Goal: Task Accomplishment & Management: Use online tool/utility

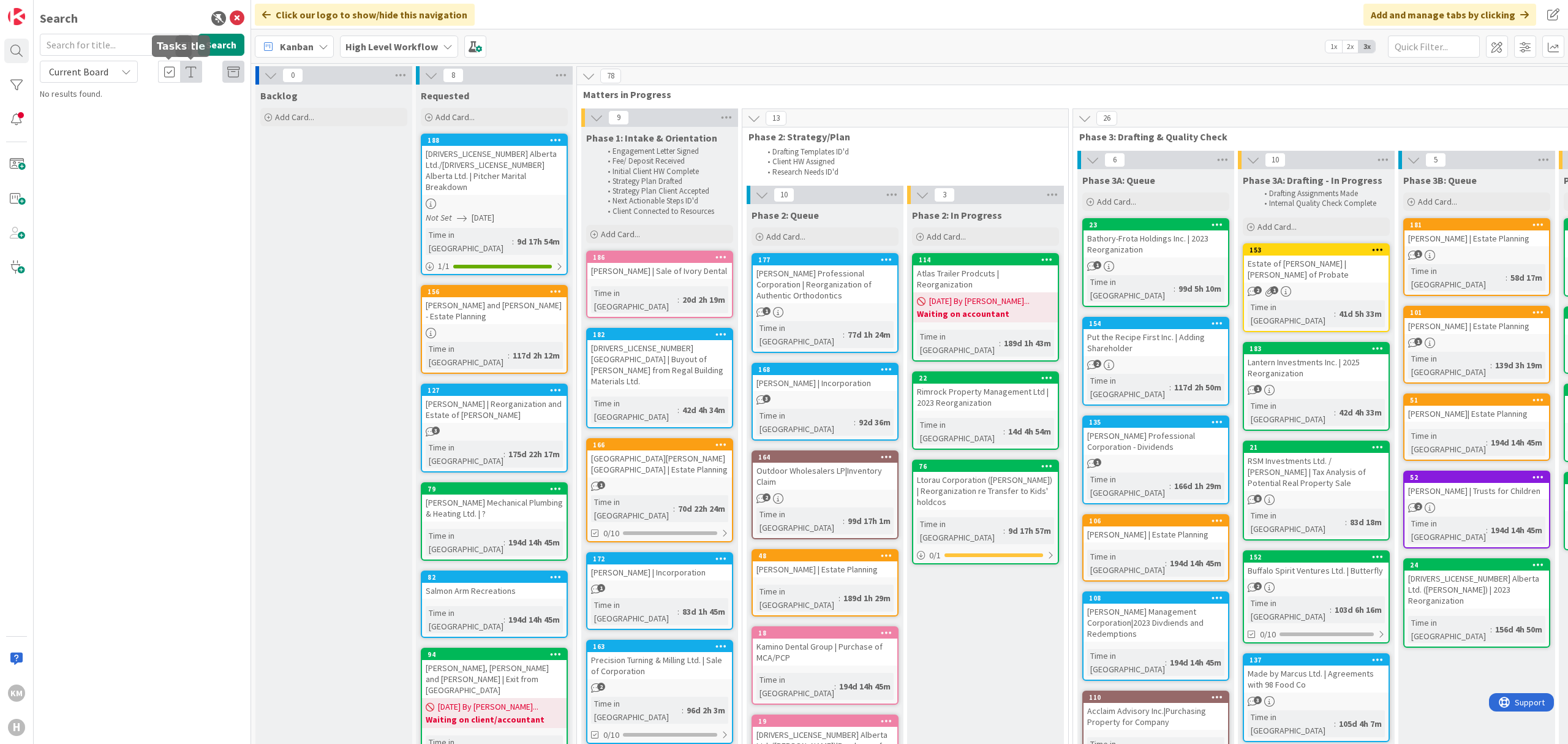
click at [103, 67] on span "Current Board" at bounding box center [78, 71] width 60 height 12
drag, startPoint x: 316, startPoint y: 136, endPoint x: 331, endPoint y: 129, distance: 16.6
click at [326, 137] on div "Backlog Add Card..." at bounding box center [334, 718] width 157 height 1267
click at [378, 43] on b "High Level Workflow" at bounding box center [391, 46] width 93 height 12
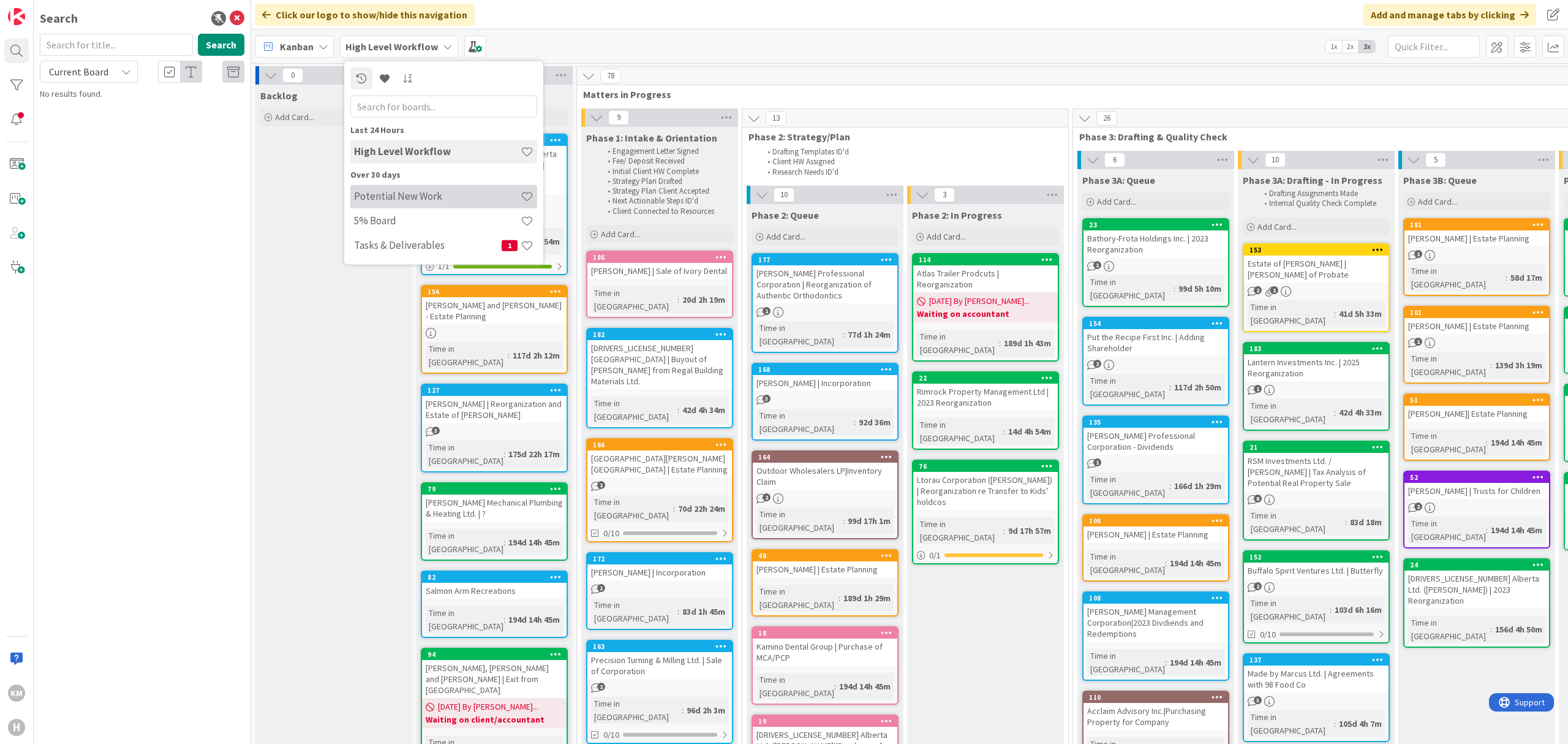
click at [423, 195] on h4 "Potential New Work" at bounding box center [438, 196] width 166 height 12
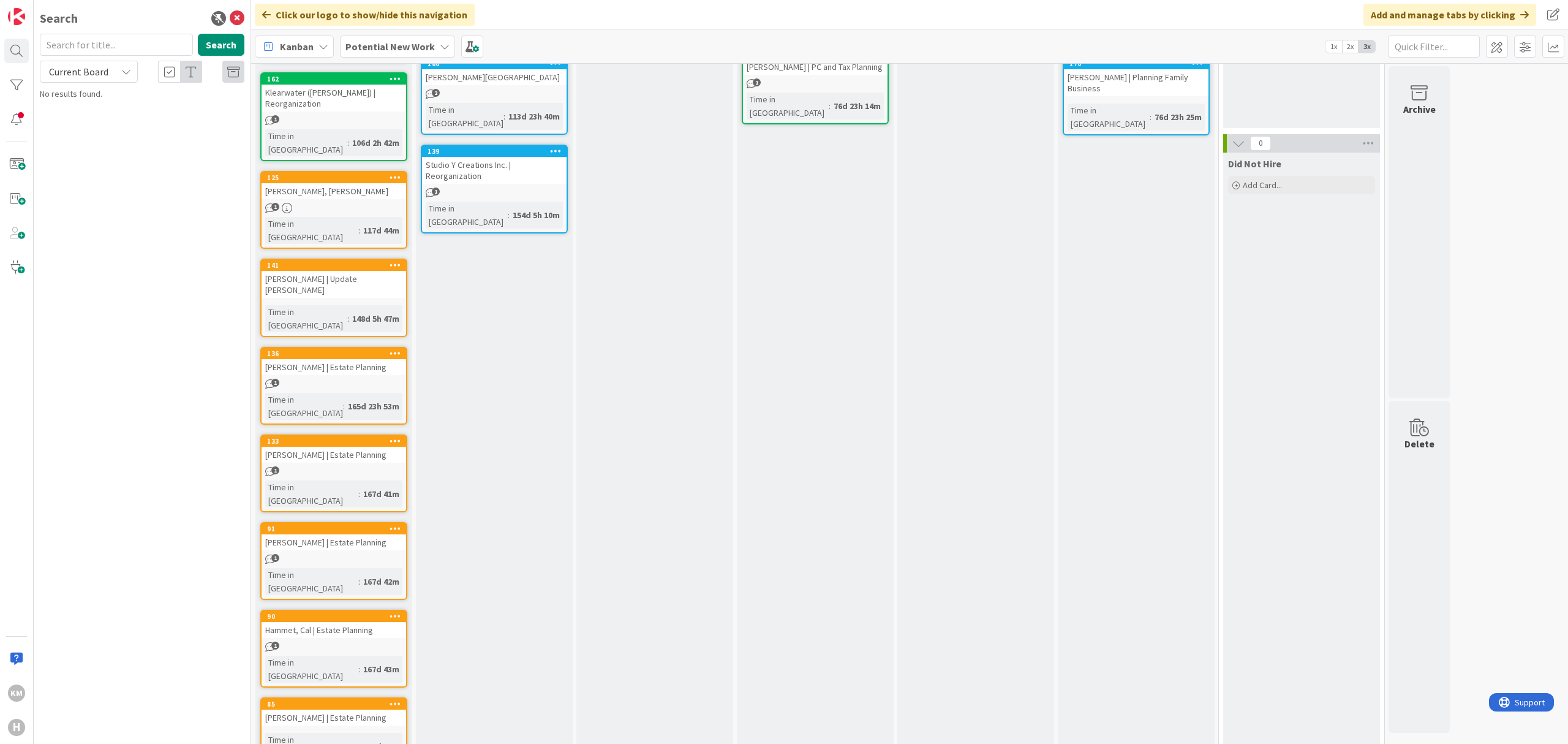
scroll to position [175, 0]
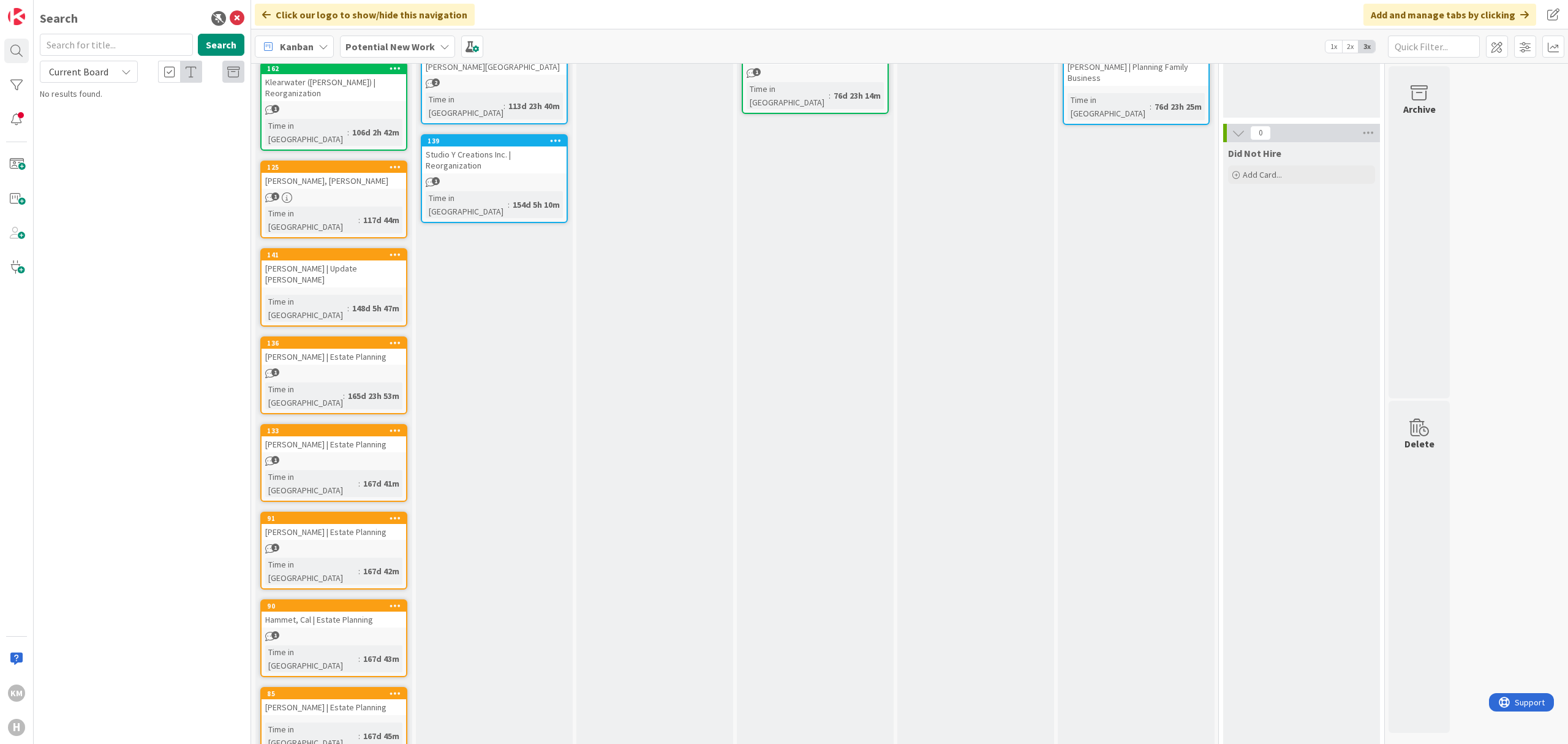
click at [79, 66] on span "Current Board" at bounding box center [78, 71] width 60 height 12
click at [90, 120] on span "All Boards" at bounding box center [110, 123] width 128 height 18
click at [105, 54] on input "text" at bounding box center [116, 44] width 153 height 22
type input "[PERSON_NAME]"
click at [181, 105] on span ", [PERSON_NAME] and [PERSON_NAME] - Estate Planning" at bounding box center [143, 113] width 173 height 24
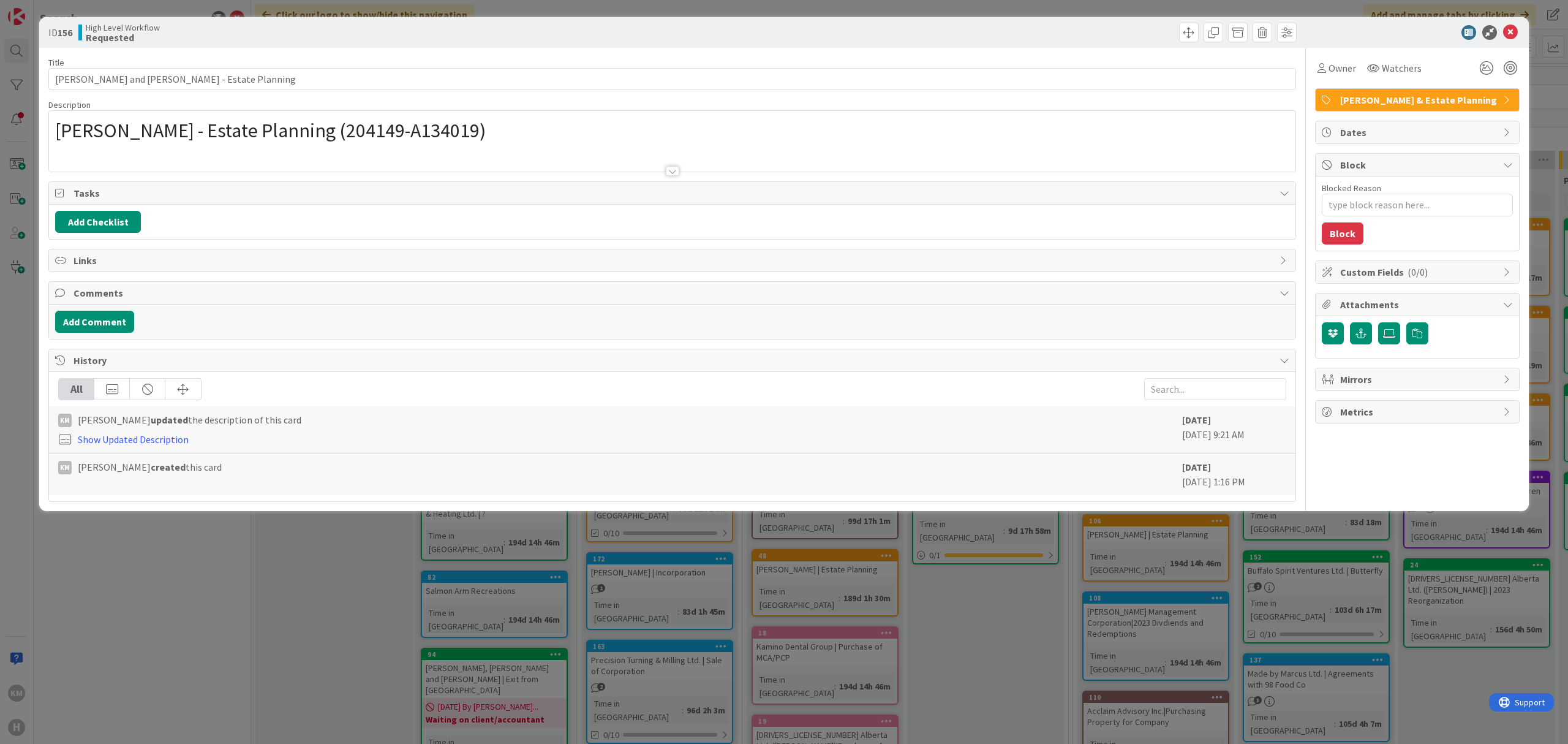
type textarea "x"
click at [109, 333] on button "Add Comment" at bounding box center [95, 321] width 79 height 22
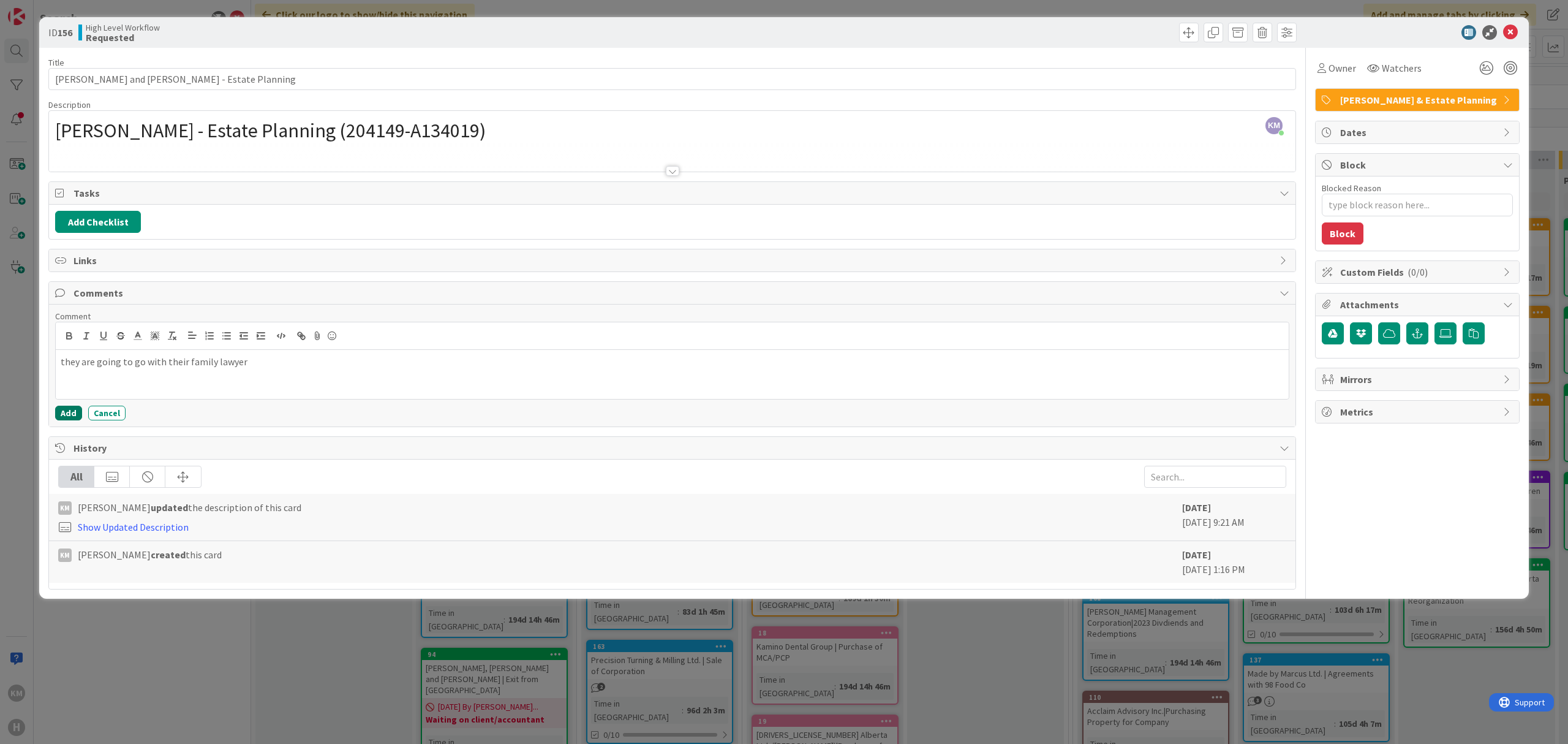
click at [64, 413] on button "Add" at bounding box center [68, 413] width 27 height 15
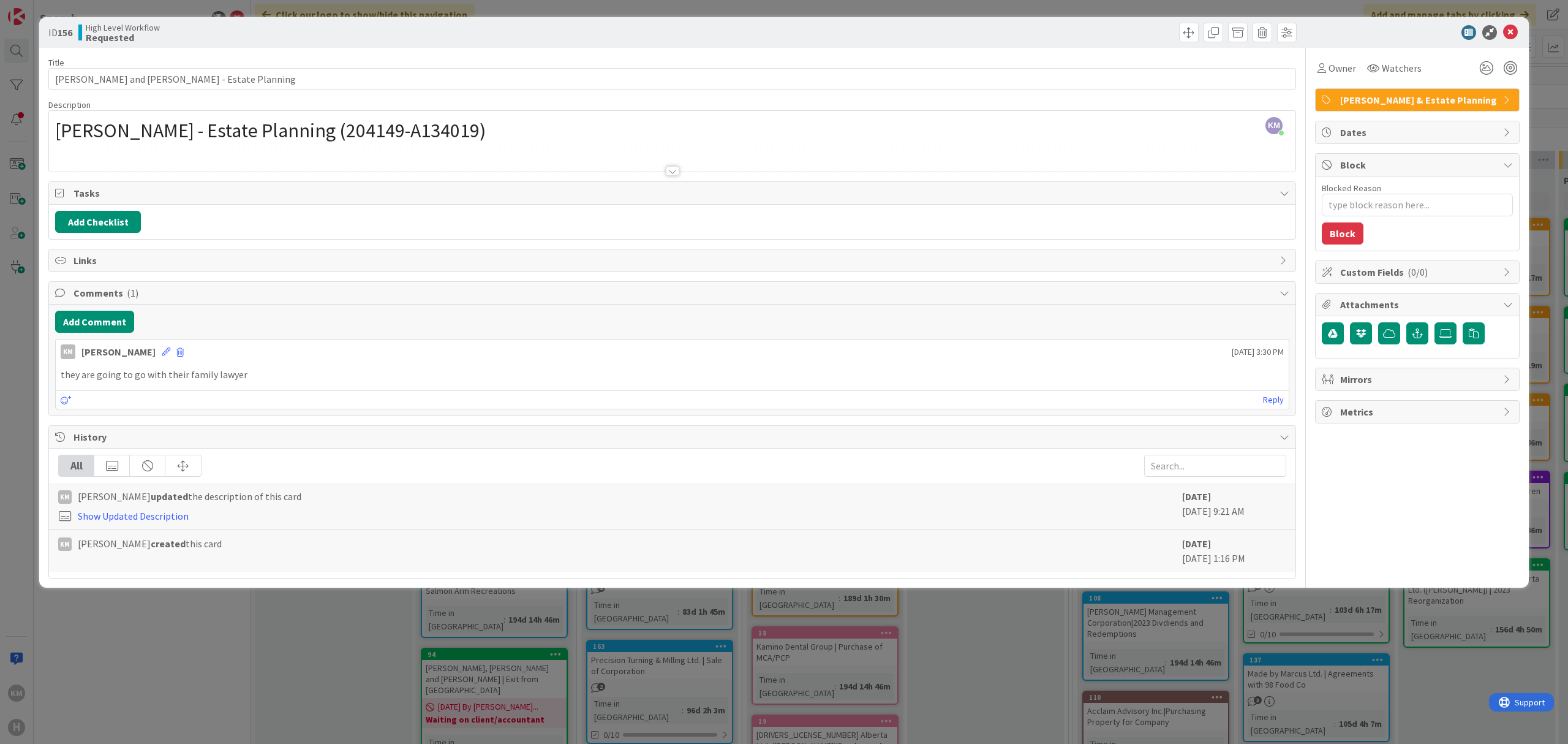
click at [1177, 34] on div at bounding box center [986, 32] width 621 height 20
click at [1184, 30] on span at bounding box center [1188, 32] width 20 height 20
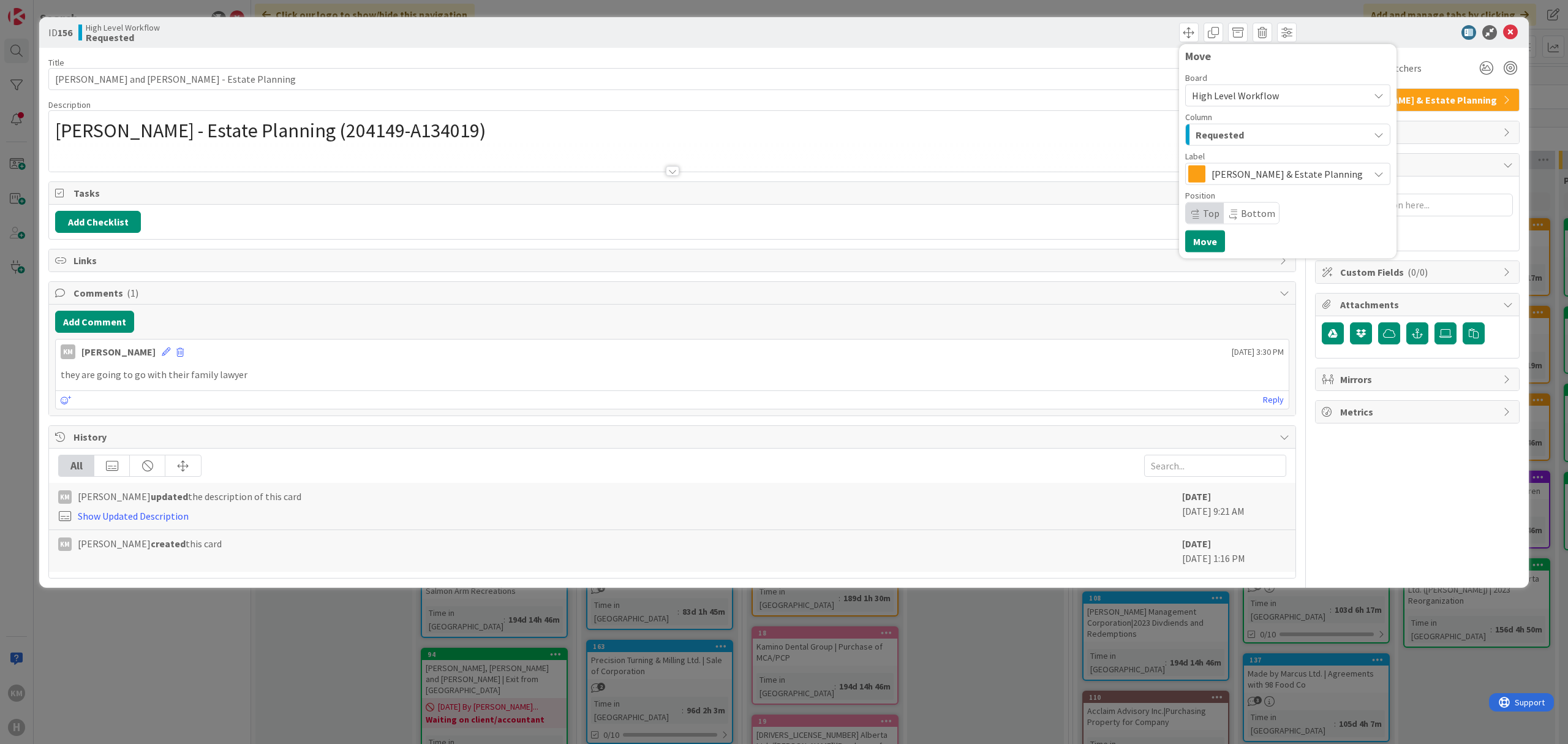
click at [1235, 121] on div "Column" at bounding box center [1287, 116] width 205 height 9
click at [1236, 128] on span "Requested" at bounding box center [1219, 134] width 48 height 16
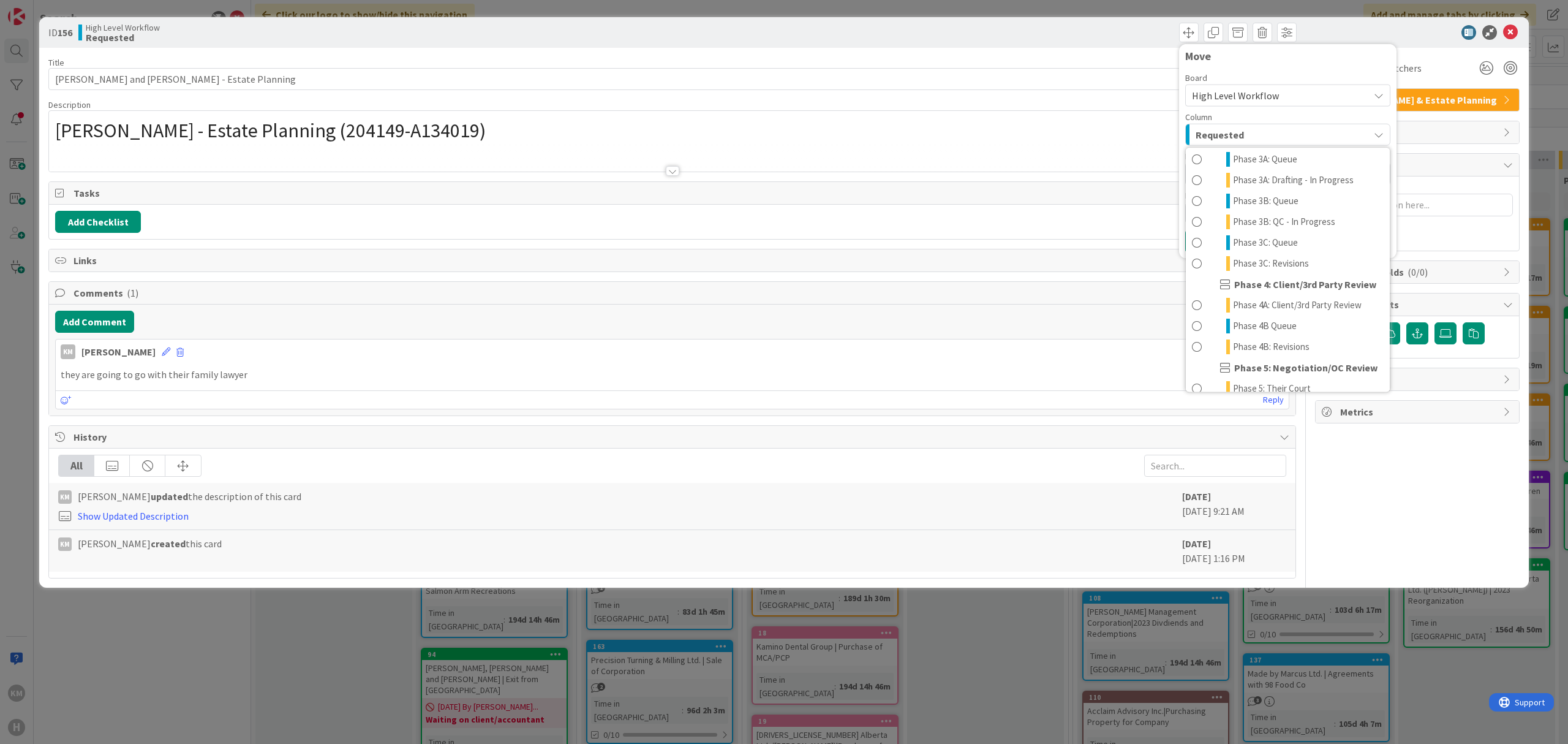
scroll to position [349, 0]
drag, startPoint x: 1252, startPoint y: 369, endPoint x: 1249, endPoint y: 295, distance: 74.1
click at [1252, 369] on link "Done" at bounding box center [1288, 376] width 204 height 21
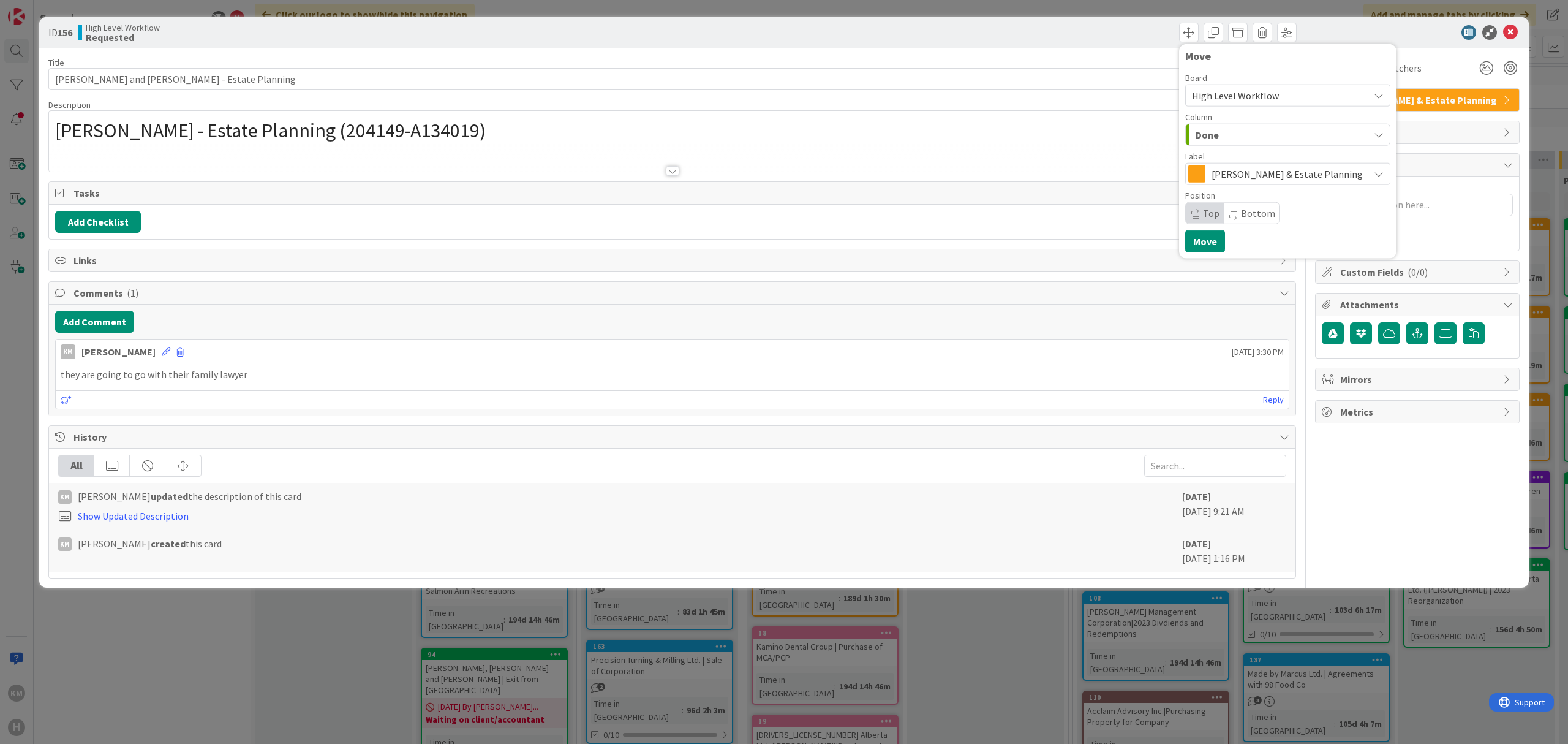
click at [1217, 255] on div "Move Board High Level Workflow Column Done Backlog Requested Matters in Progres…" at bounding box center [1287, 151] width 217 height 215
click at [1211, 246] on button "Move" at bounding box center [1205, 241] width 40 height 22
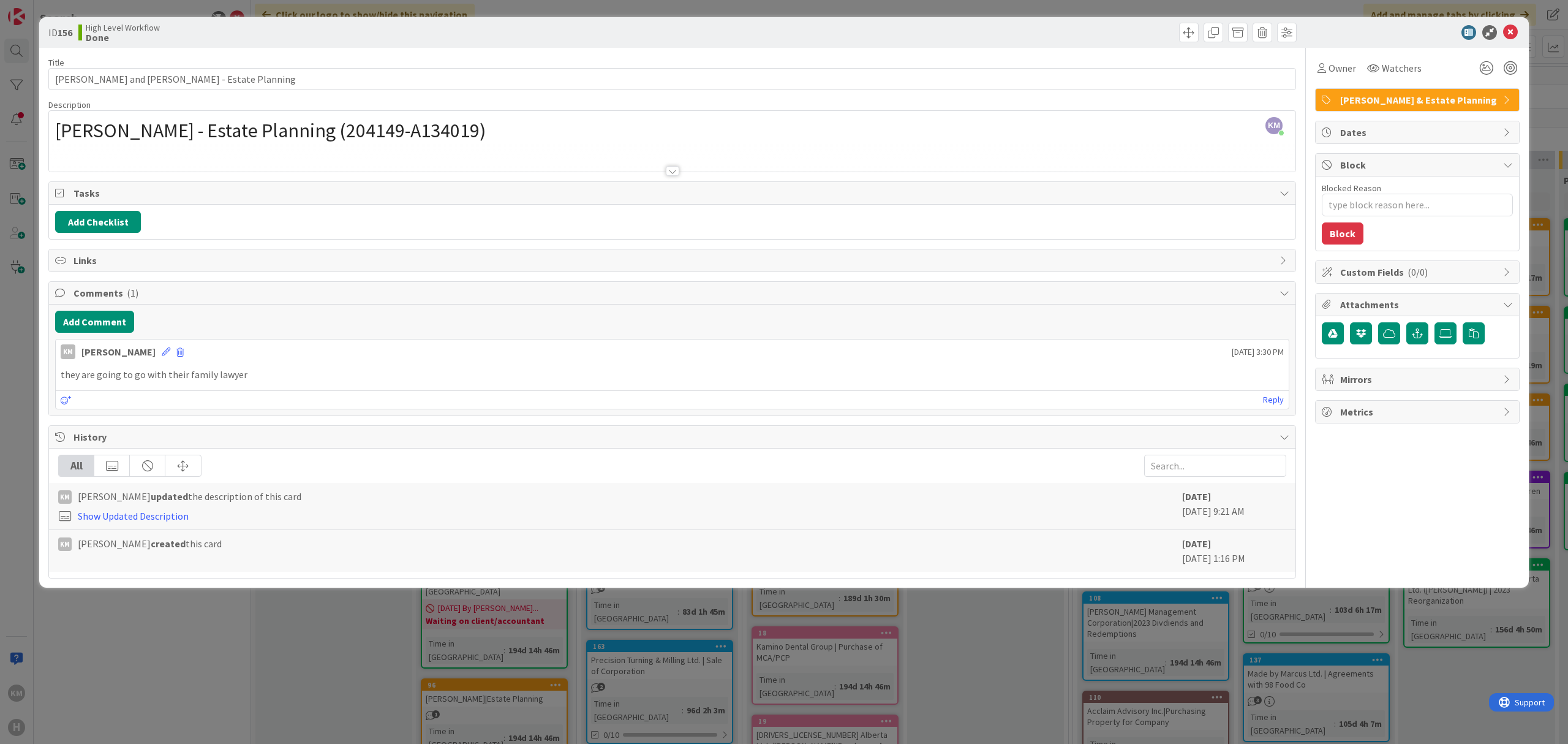
type textarea "x"
click at [1318, 16] on div "ID 156 High Level Workflow Done Move Move Title 48 / 128 [PERSON_NAME] and [PER…" at bounding box center [784, 372] width 1568 height 744
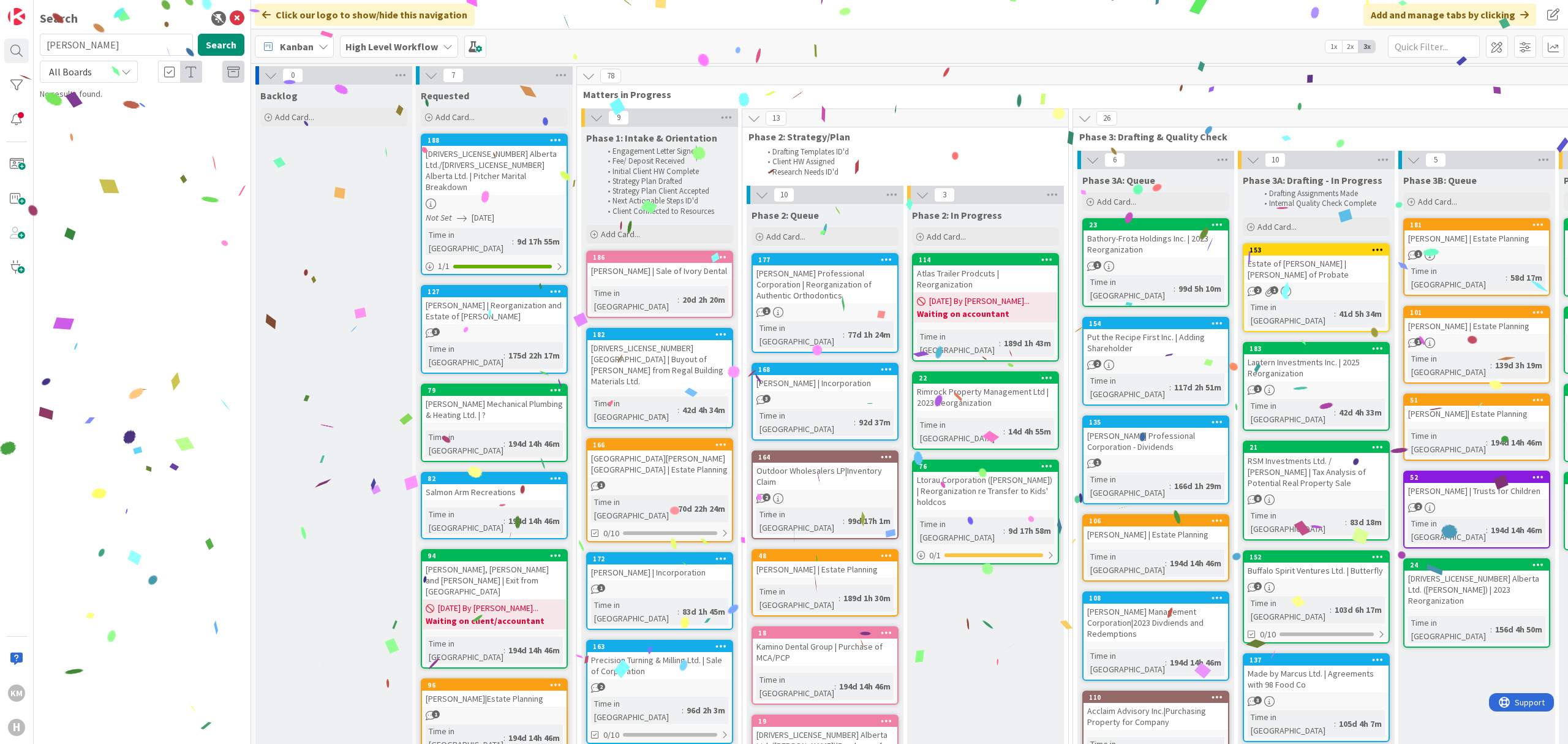
click at [1323, 4] on div "Click our logo to show/hide this navigation Add and manage tabs by clicking" at bounding box center [909, 14] width 1317 height 29
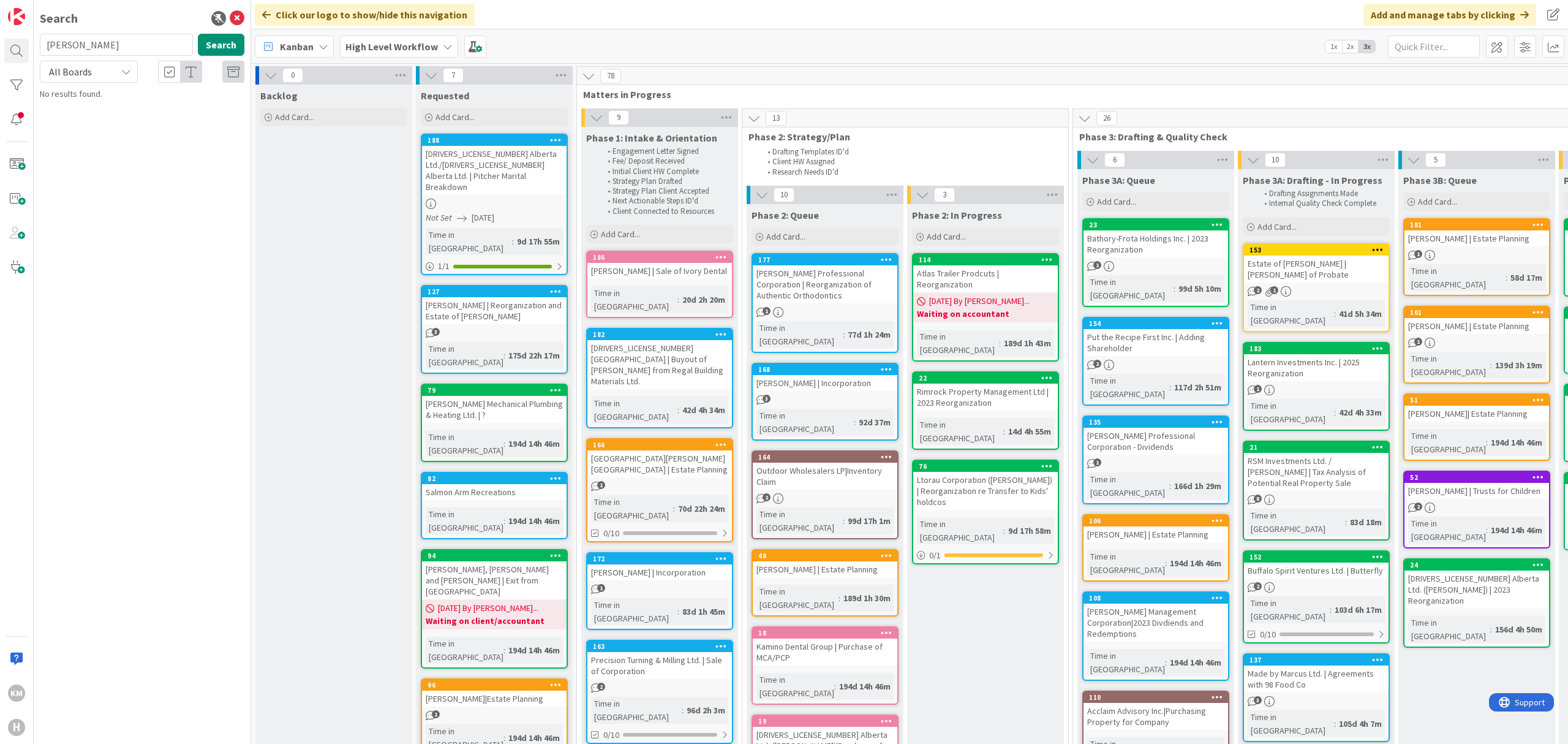
click at [400, 51] on b "High Level Workflow" at bounding box center [391, 46] width 93 height 12
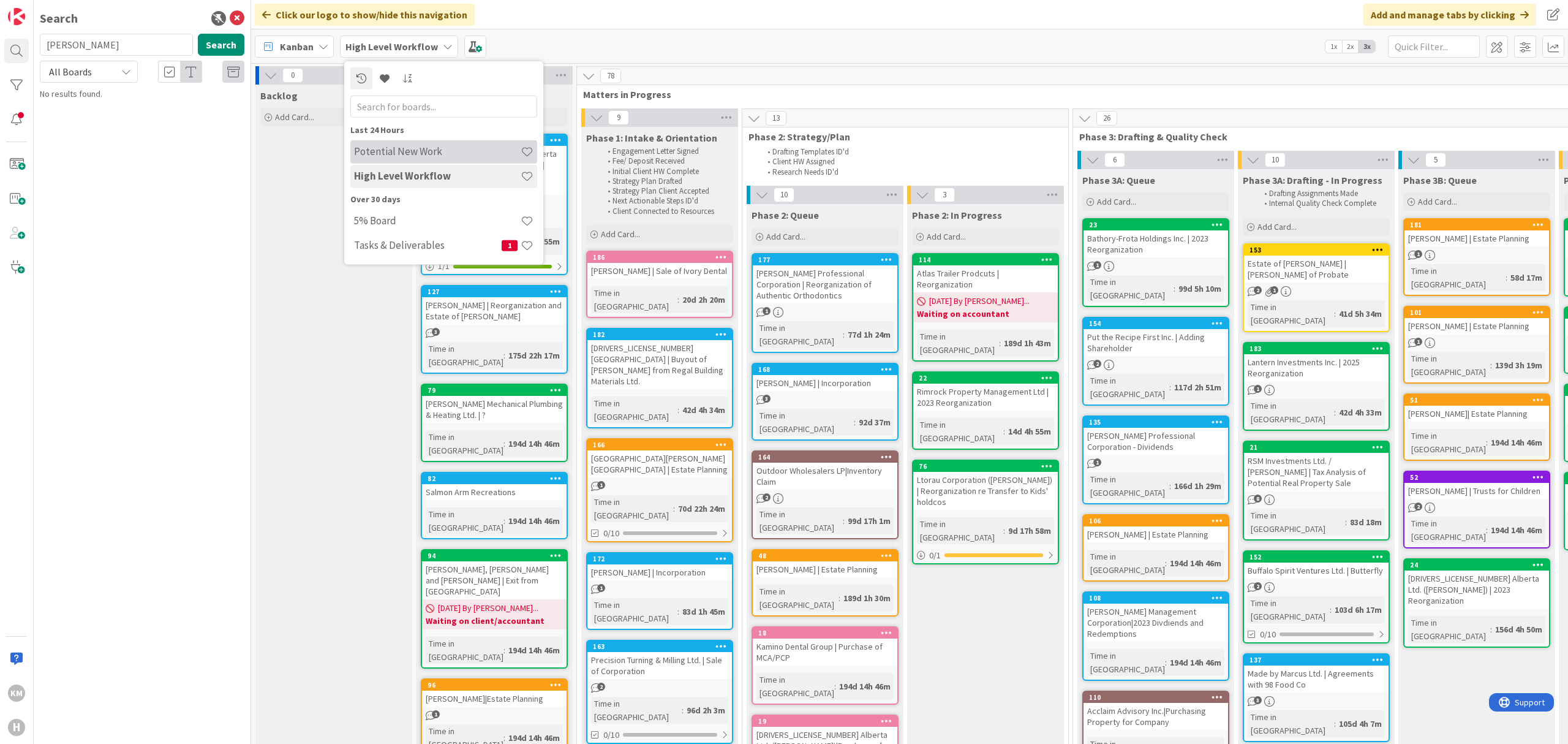
click at [434, 150] on h4 "Potential New Work" at bounding box center [438, 151] width 166 height 12
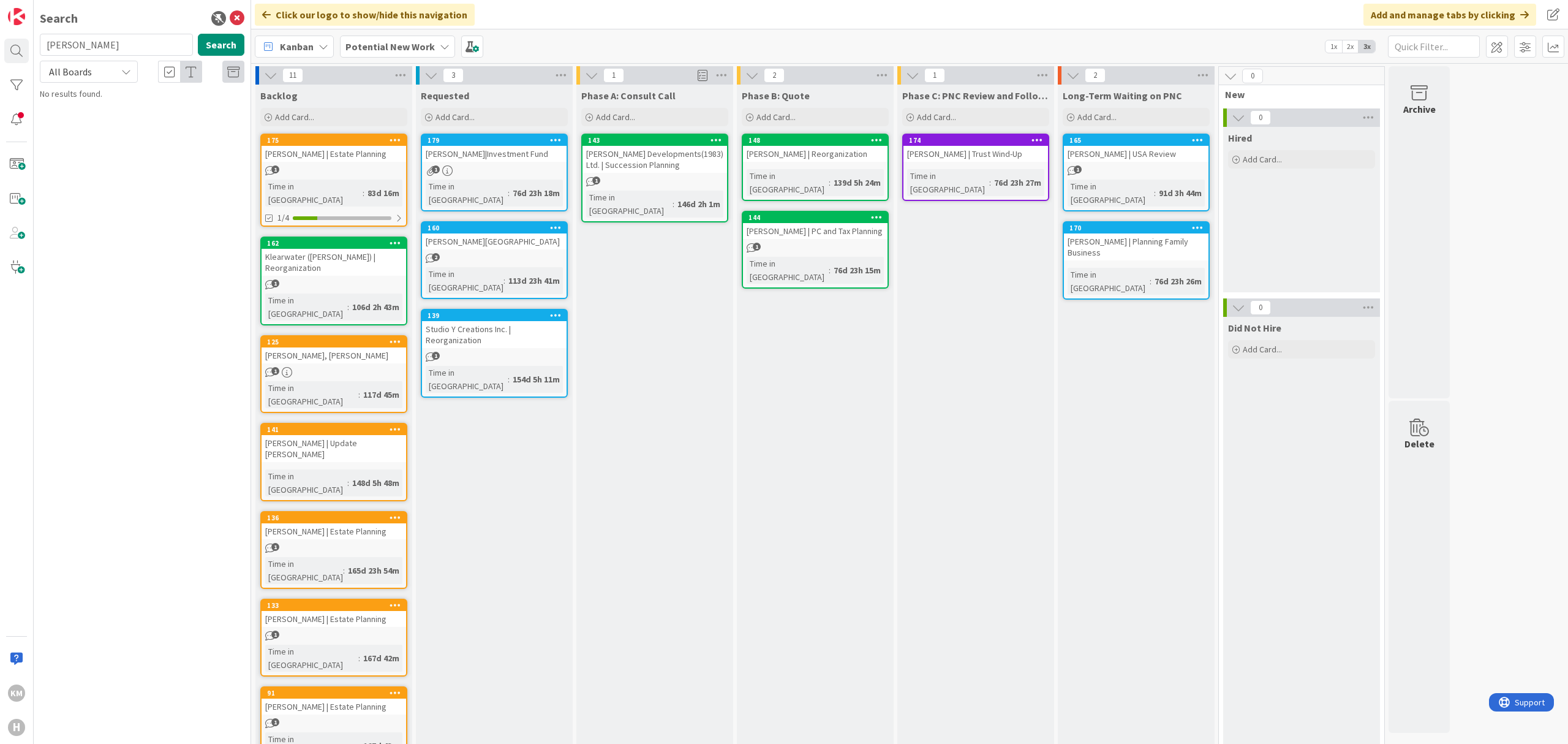
click at [431, 39] on div "Potential New Work" at bounding box center [398, 46] width 115 height 22
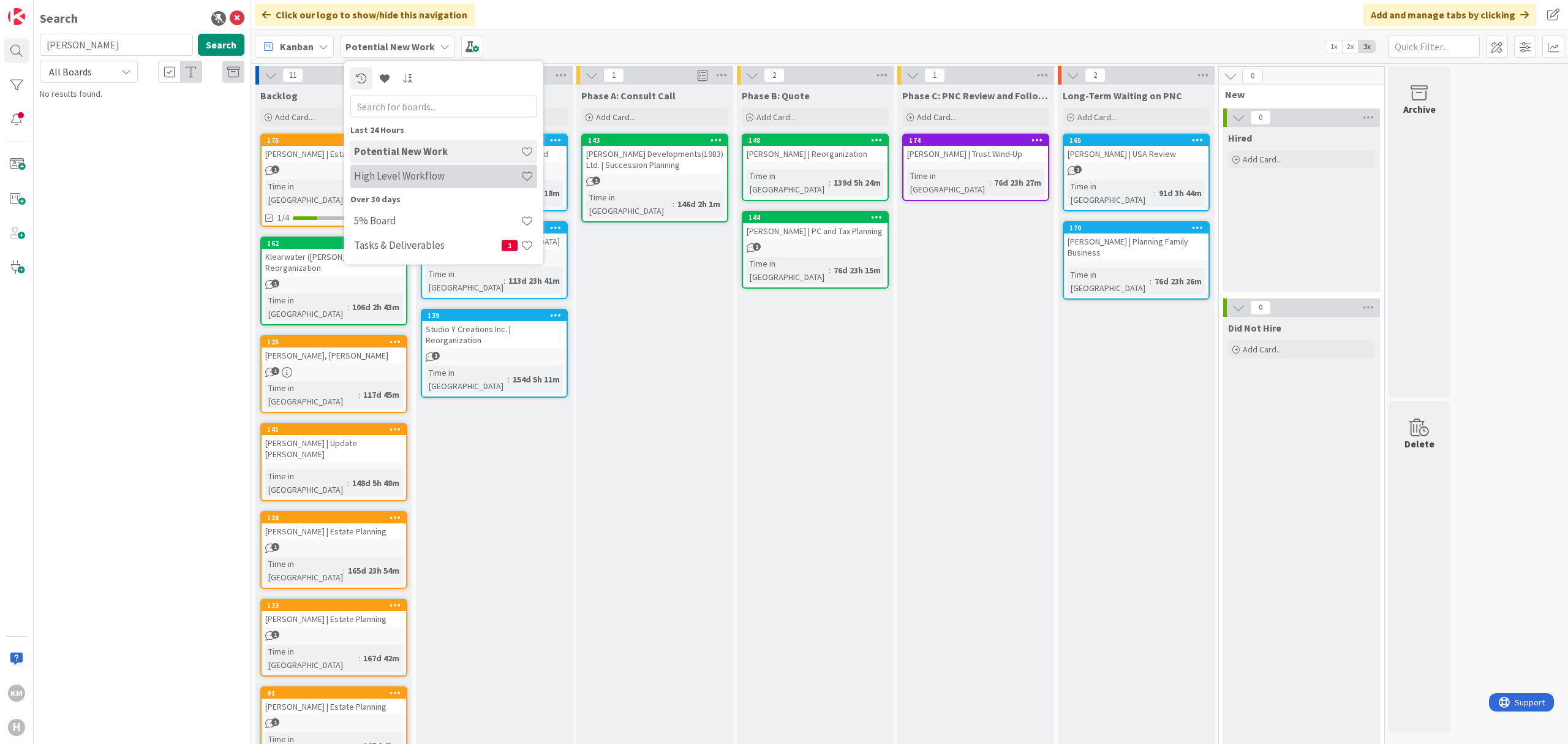
click at [430, 185] on div "High Level Workflow" at bounding box center [444, 176] width 187 height 24
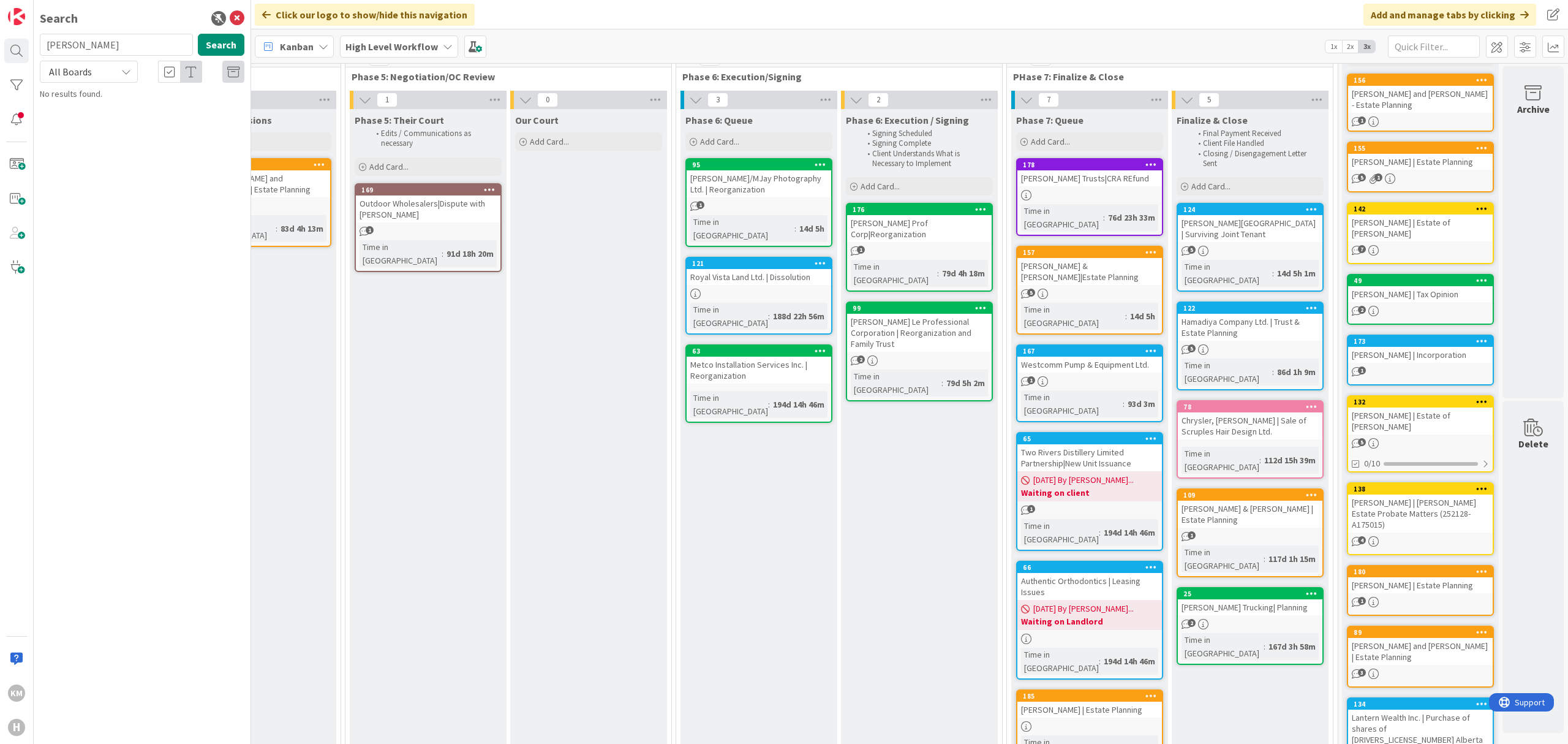
scroll to position [0, 2206]
